Goal: Transaction & Acquisition: Book appointment/travel/reservation

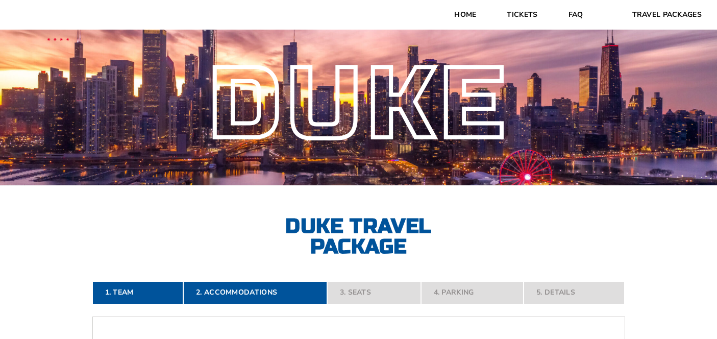
select select "2 Adults"
click at [455, 11] on link "Home" at bounding box center [465, 15] width 53 height 30
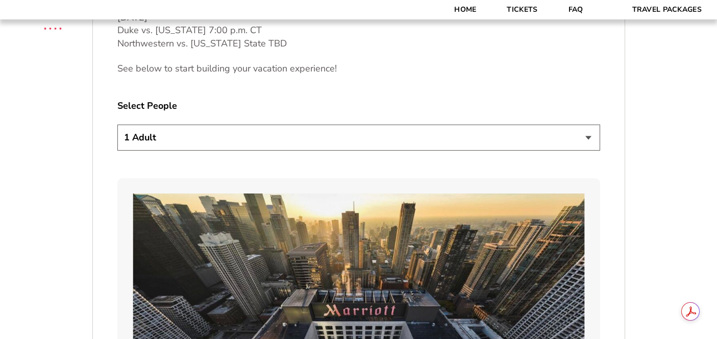
scroll to position [567, 0]
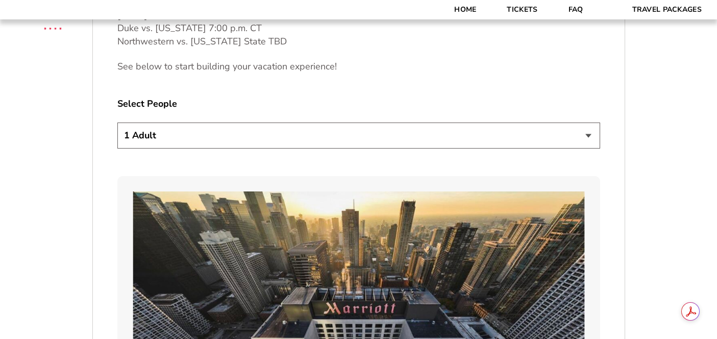
click at [375, 142] on select "1 Adult 2 Adults 3 Adults 4 Adults 2 Adults + 1 Child 2 Adults + 2 Children 2 A…" at bounding box center [358, 136] width 483 height 26
click at [117, 123] on select "1 Adult 2 Adults 3 Adults 4 Adults 2 Adults + 1 Child 2 Adults + 2 Children 2 A…" at bounding box center [358, 136] width 483 height 26
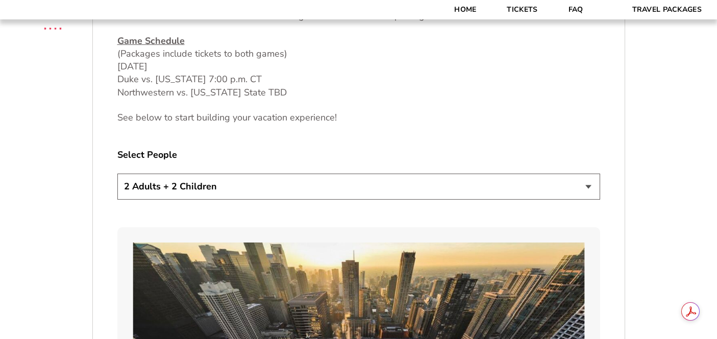
scroll to position [532, 0]
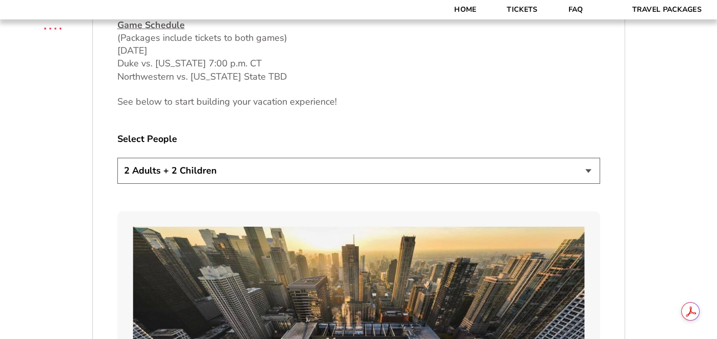
click at [331, 168] on select "1 Adult 2 Adults 3 Adults 4 Adults 2 Adults + 1 Child 2 Adults + 2 Children 2 A…" at bounding box center [358, 171] width 483 height 26
click at [117, 158] on select "1 Adult 2 Adults 3 Adults 4 Adults 2 Adults + 1 Child 2 Adults + 2 Children 2 A…" at bounding box center [358, 171] width 483 height 26
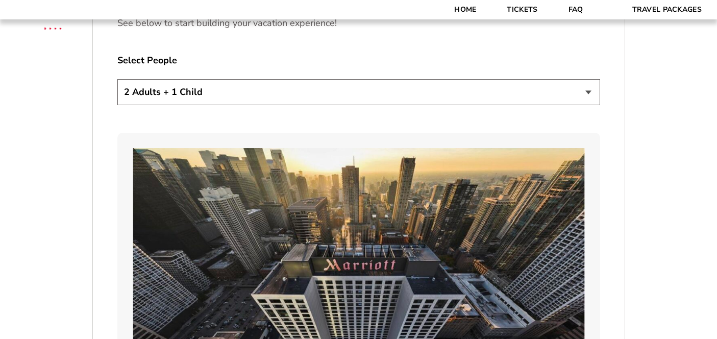
scroll to position [614, 0]
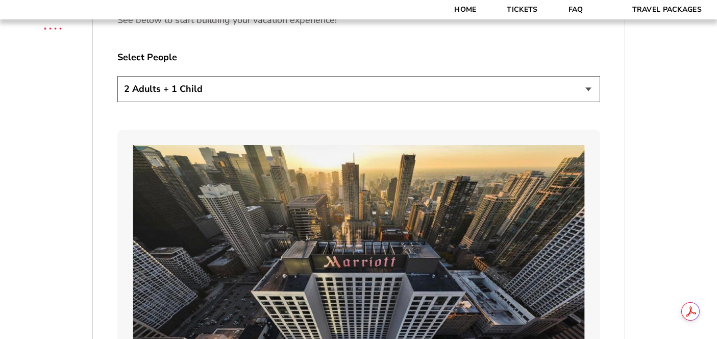
click at [437, 89] on select "1 Adult 2 Adults 3 Adults 4 Adults 2 Adults + 1 Child 2 Adults + 2 Children 2 A…" at bounding box center [358, 89] width 483 height 26
click at [117, 76] on select "1 Adult 2 Adults 3 Adults 4 Adults 2 Adults + 1 Child 2 Adults + 2 Children 2 A…" at bounding box center [358, 89] width 483 height 26
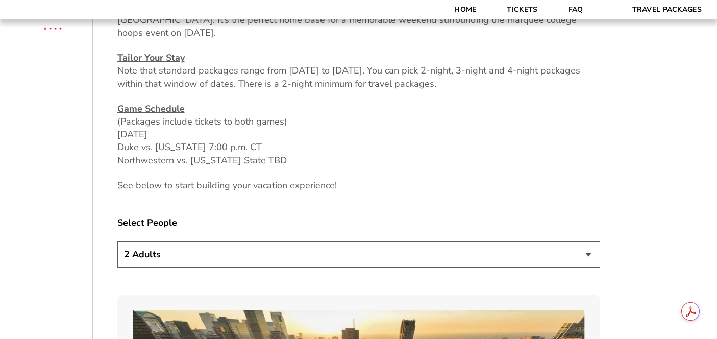
scroll to position [451, 0]
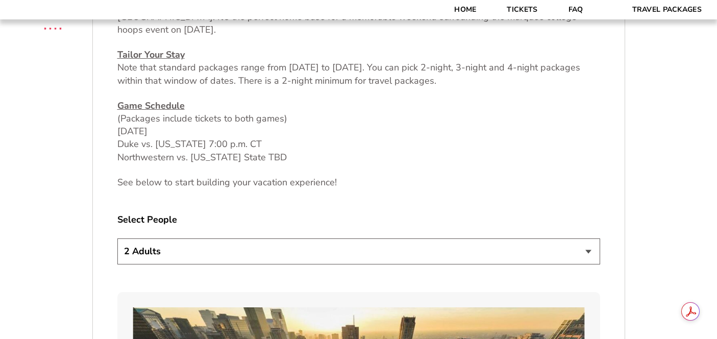
click at [393, 245] on select "1 Adult 2 Adults 3 Adults 4 Adults 2 Adults + 1 Child 2 Adults + 2 Children 2 A…" at bounding box center [358, 251] width 483 height 26
select select "1 Adult"
click at [117, 238] on select "1 Adult 2 Adults 3 Adults 4 Adults 2 Adults + 1 Child 2 Adults + 2 Children 2 A…" at bounding box center [358, 251] width 483 height 26
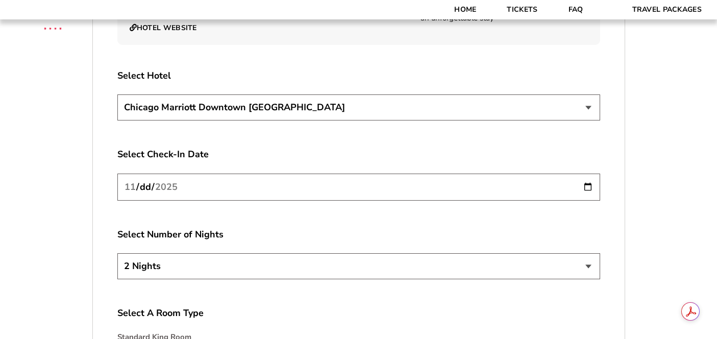
scroll to position [1775, 0]
click at [319, 100] on select "[GEOGRAPHIC_DATA] [GEOGRAPHIC_DATA]" at bounding box center [358, 107] width 483 height 26
select select "21326"
click at [117, 94] on select "[GEOGRAPHIC_DATA] [GEOGRAPHIC_DATA]" at bounding box center [358, 107] width 483 height 26
click at [301, 253] on select "2 Nights 3 Nights 4 Nights" at bounding box center [358, 266] width 483 height 26
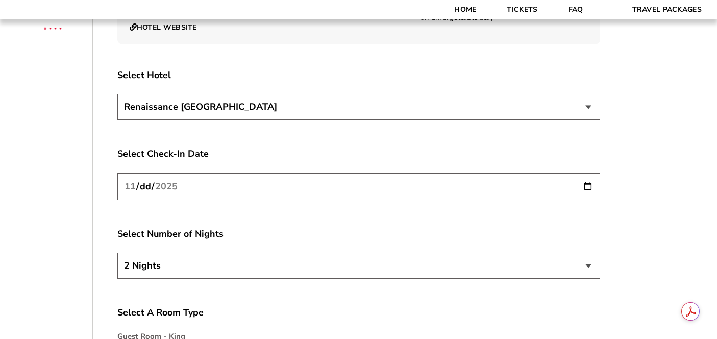
select select "3 Nights"
click at [117, 253] on select "2 Nights 3 Nights 4 Nights" at bounding box center [358, 266] width 483 height 26
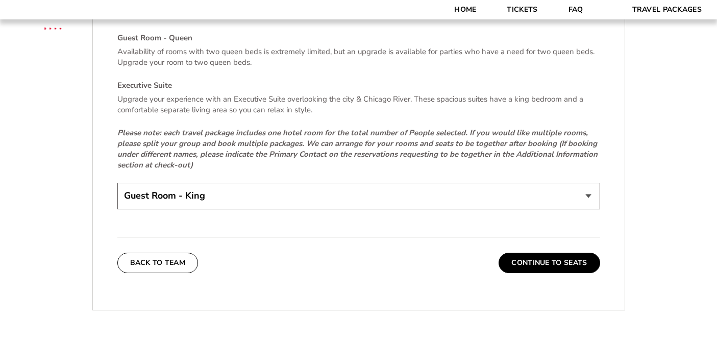
scroll to position [2130, 0]
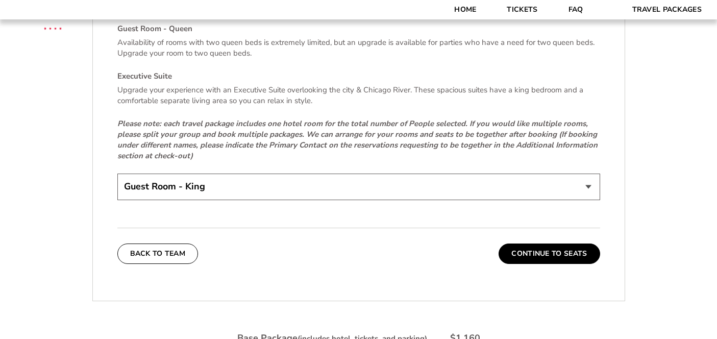
click at [345, 175] on select "Guest Room - King Guest Room - Queen (+$95 per night) Executive Suite (+$315 pe…" at bounding box center [358, 187] width 483 height 26
click at [117, 174] on select "Guest Room - King Guest Room - Queen (+$95 per night) Executive Suite (+$315 pe…" at bounding box center [358, 187] width 483 height 26
click at [527, 249] on button "Continue To Seats" at bounding box center [549, 253] width 101 height 20
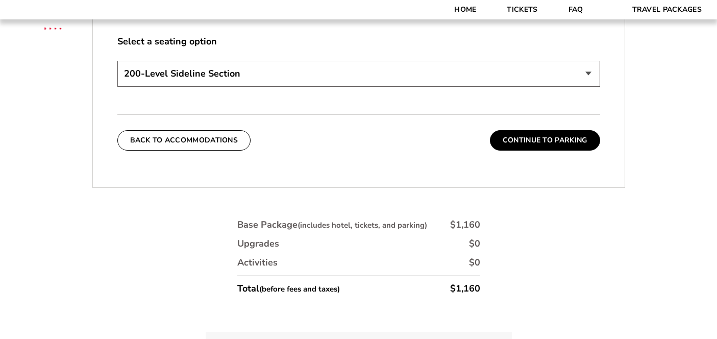
scroll to position [559, 0]
click at [451, 73] on select "200-Level Sideline Section 100-Level Corner Seat Upgrade (+$80 per person) 100-…" at bounding box center [358, 74] width 483 height 26
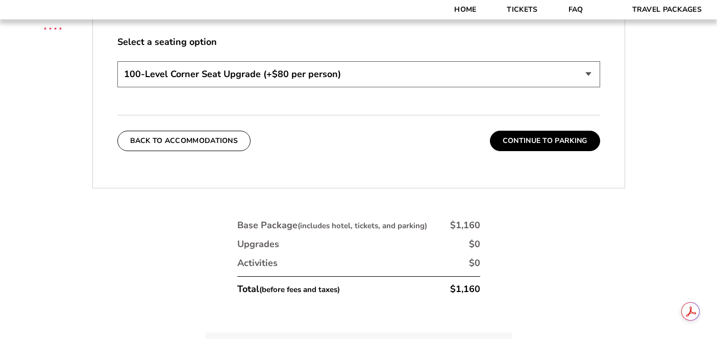
click at [117, 61] on select "200-Level Sideline Section 100-Level Corner Seat Upgrade (+$80 per person) 100-…" at bounding box center [358, 74] width 483 height 26
click at [387, 64] on select "200-Level Sideline Section 100-Level Corner Seat Upgrade (+$80 per person) 100-…" at bounding box center [358, 74] width 483 height 26
select select "100-Level Midcourt Seat Upgrade"
click at [117, 61] on select "200-Level Sideline Section 100-Level Corner Seat Upgrade (+$80 per person) 100-…" at bounding box center [358, 74] width 483 height 26
